Goal: Task Accomplishment & Management: Manage account settings

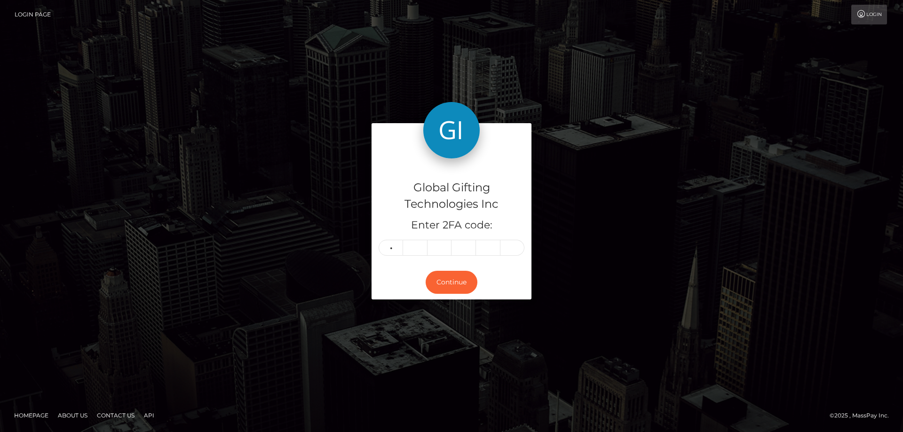
type input "9"
type input "2"
type input "5"
type input "9"
type input "6"
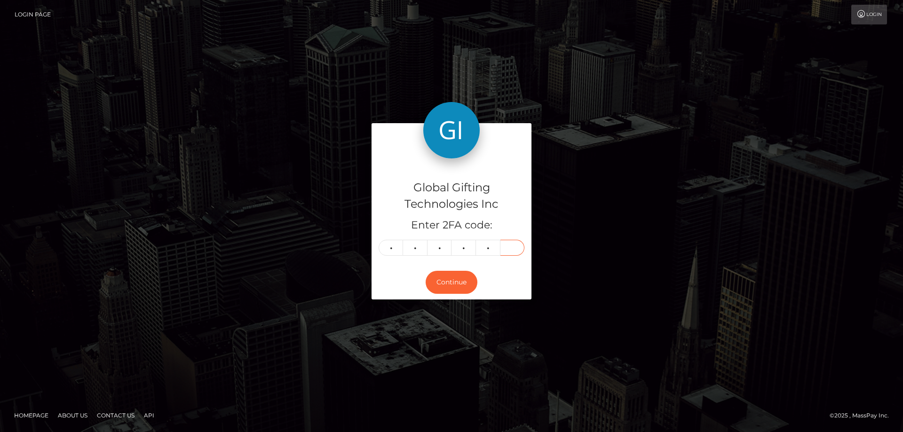
type input "3"
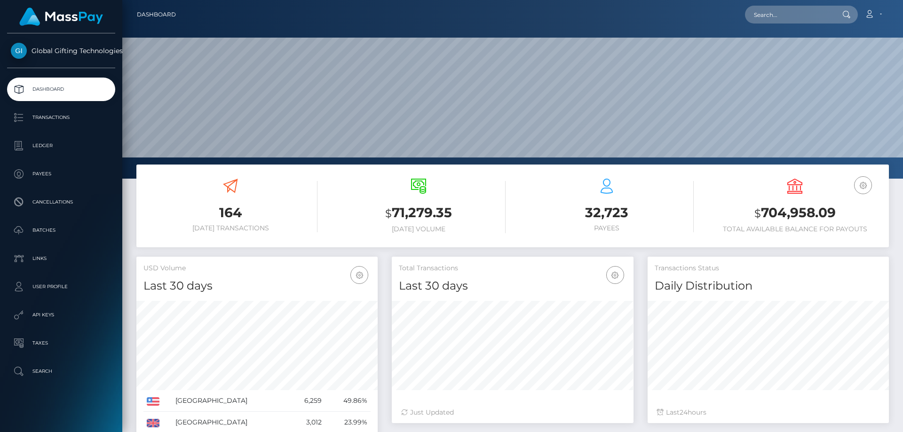
scroll to position [167, 242]
click at [168, 10] on link "Dashboard" at bounding box center [156, 15] width 39 height 20
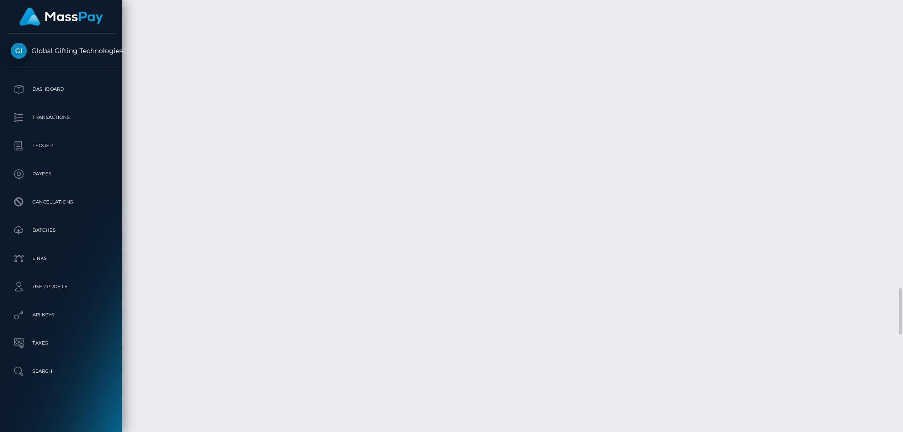
scroll to position [2511, 0]
